Goal: Task Accomplishment & Management: Manage account settings

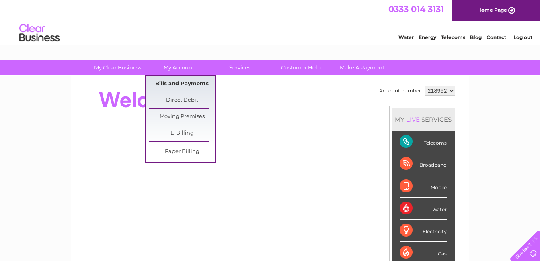
click at [171, 83] on link "Bills and Payments" at bounding box center [182, 84] width 66 height 16
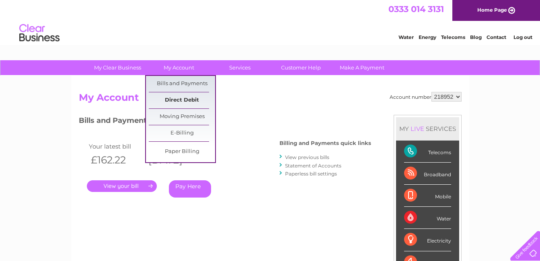
click at [175, 97] on link "Direct Debit" at bounding box center [182, 100] width 66 height 16
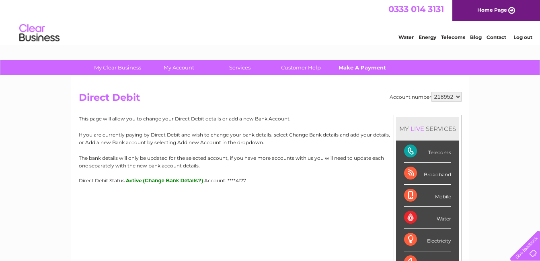
click at [364, 67] on link "Make A Payment" at bounding box center [362, 67] width 66 height 15
click at [522, 34] on link "Log out" at bounding box center [523, 37] width 19 height 6
